Goal: Check status: Check status

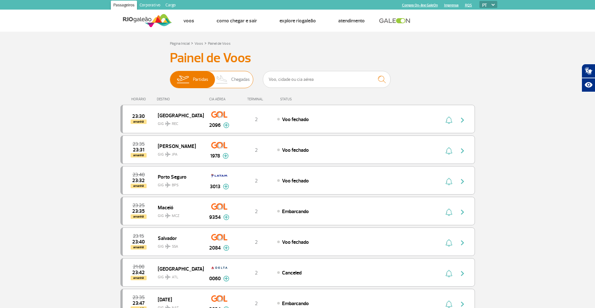
click at [222, 80] on img at bounding box center [222, 79] width 19 height 17
click at [170, 76] on input "Partidas Chegadas" at bounding box center [170, 76] width 0 height 0
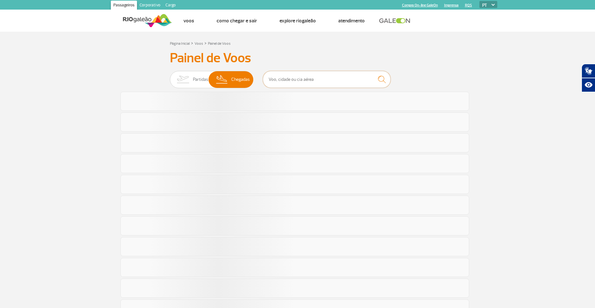
click at [275, 80] on input "text" at bounding box center [327, 79] width 128 height 17
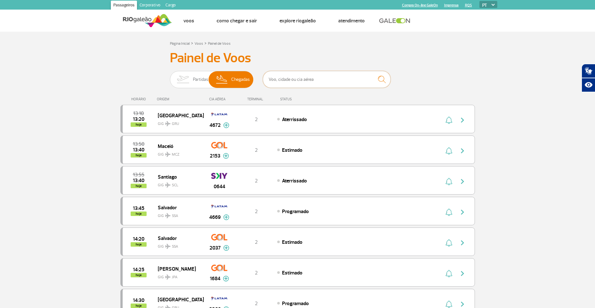
click at [298, 76] on input "text" at bounding box center [327, 79] width 128 height 17
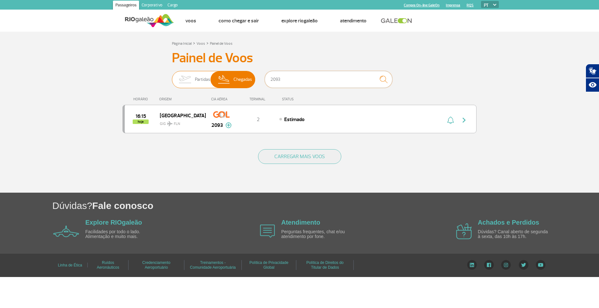
drag, startPoint x: 275, startPoint y: 82, endPoint x: 189, endPoint y: 75, distance: 86.5
click at [190, 75] on div "Partidas Chegadas 2093" at bounding box center [299, 80] width 255 height 19
type input "2414"
drag, startPoint x: 301, startPoint y: 76, endPoint x: 225, endPoint y: 71, distance: 75.8
click at [226, 71] on div "Partidas Chegadas 2414" at bounding box center [299, 80] width 255 height 19
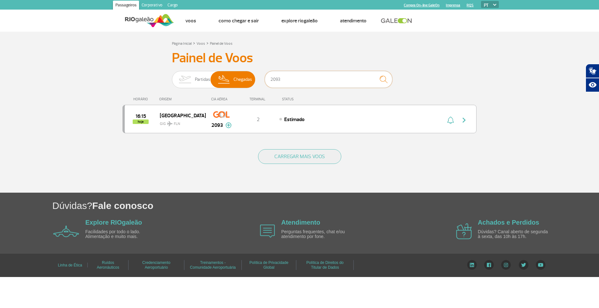
type input "2093"
